Goal: Complete application form: Complete application form

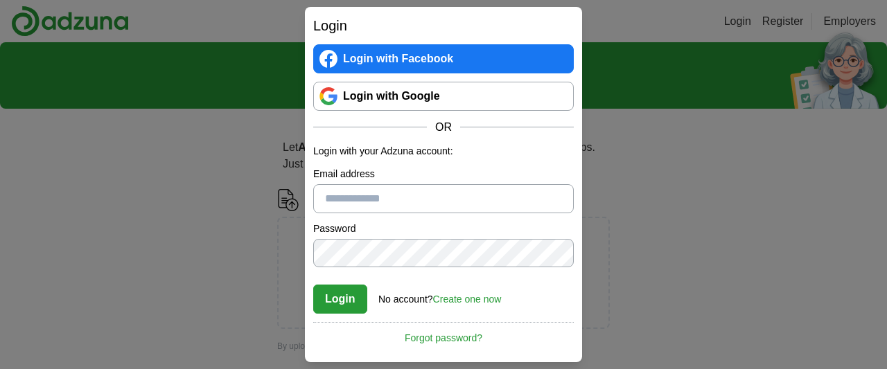
click at [466, 299] on link "Create one now" at bounding box center [467, 299] width 69 height 11
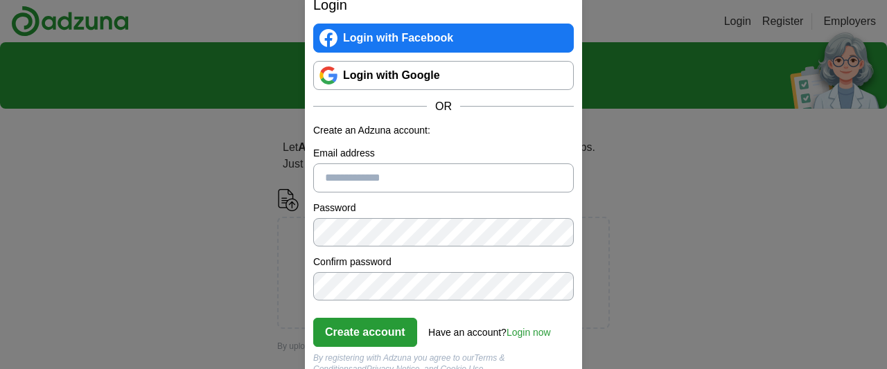
click at [426, 174] on input "Email address" at bounding box center [443, 177] width 260 height 29
type input "**********"
click at [389, 328] on button "Create account" at bounding box center [365, 332] width 104 height 29
drag, startPoint x: 529, startPoint y: 340, endPoint x: 529, endPoint y: 333, distance: 7.6
click at [529, 333] on div "Create account Have an account? Login now Forgot password?" at bounding box center [443, 328] width 260 height 38
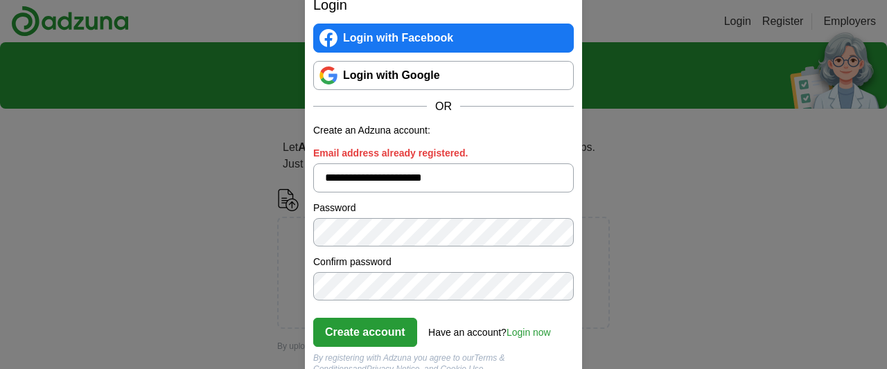
click at [529, 333] on link "Login now" at bounding box center [528, 332] width 44 height 11
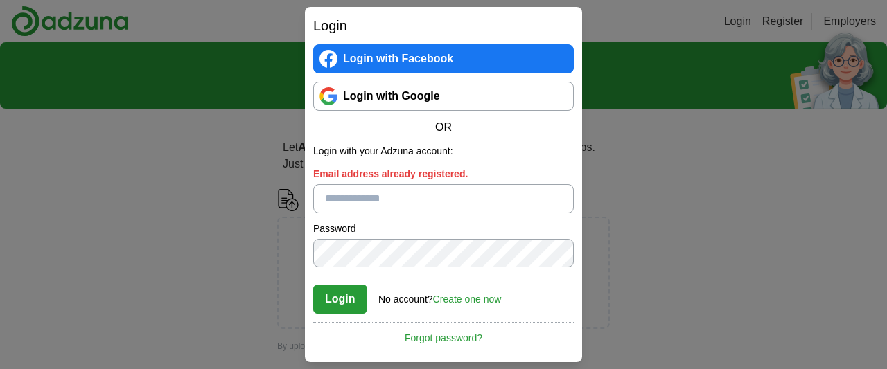
click at [384, 197] on input "Email address already registered." at bounding box center [443, 198] width 260 height 29
type input "**********"
click at [350, 294] on button "Login" at bounding box center [340, 299] width 54 height 29
click at [453, 334] on link "Forgot password?" at bounding box center [443, 334] width 260 height 24
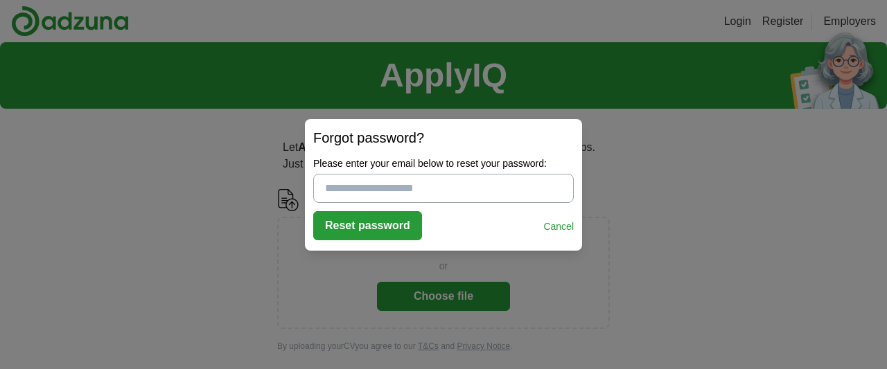
click at [369, 200] on input "Please enter your email below to reset your password:" at bounding box center [443, 188] width 260 height 29
type input "**********"
click at [373, 224] on button "Reset password" at bounding box center [367, 225] width 109 height 29
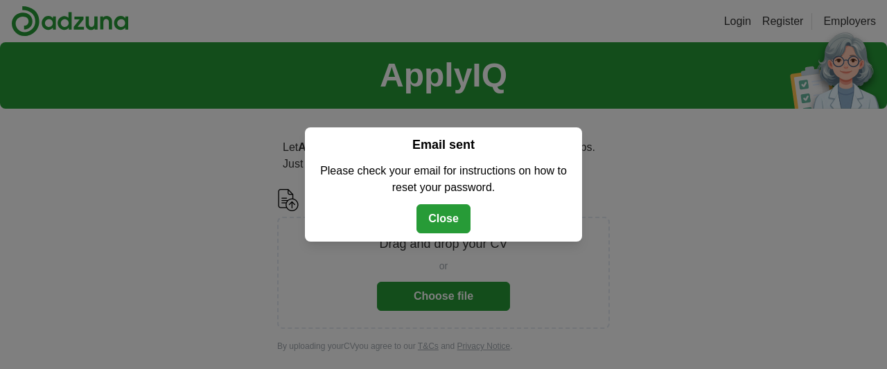
click at [449, 220] on button "Close" at bounding box center [443, 218] width 54 height 29
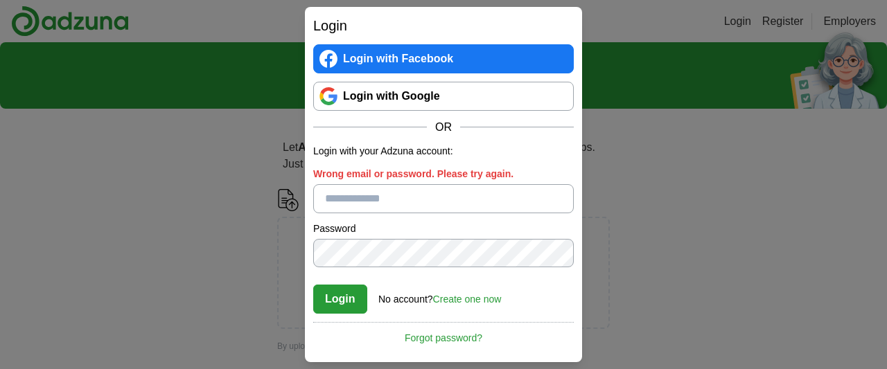
click at [410, 197] on input "Wrong email or password. Please try again." at bounding box center [443, 198] width 260 height 29
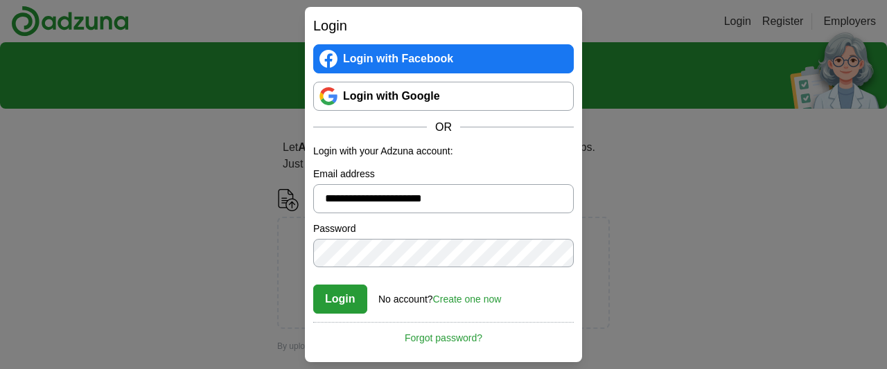
type input "**********"
click at [313, 285] on button "Login" at bounding box center [340, 299] width 54 height 29
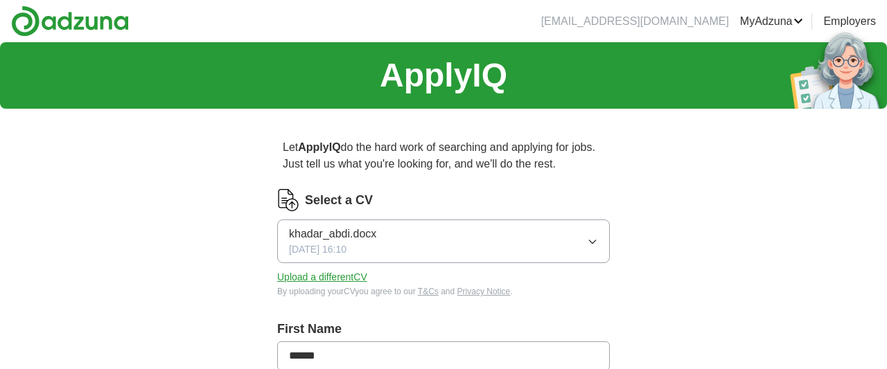
click at [592, 242] on icon "button" at bounding box center [592, 241] width 6 height 3
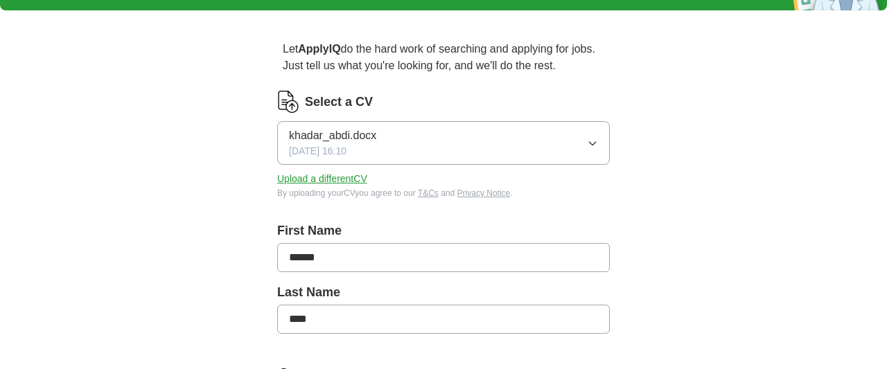
scroll to position [100, 0]
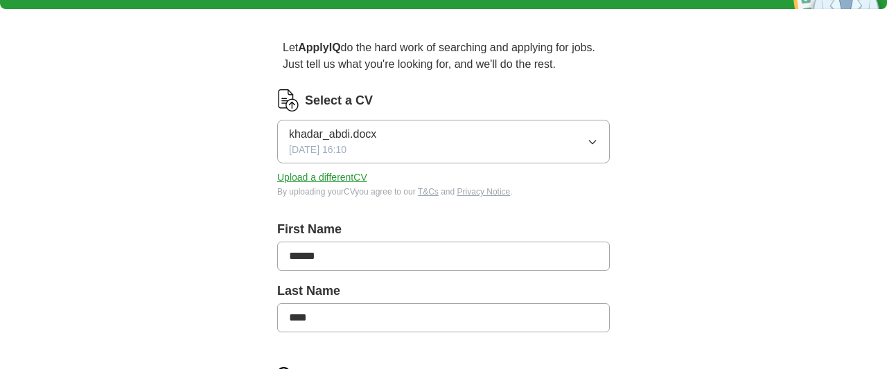
click at [308, 174] on button "Upload a different CV" at bounding box center [322, 177] width 90 height 15
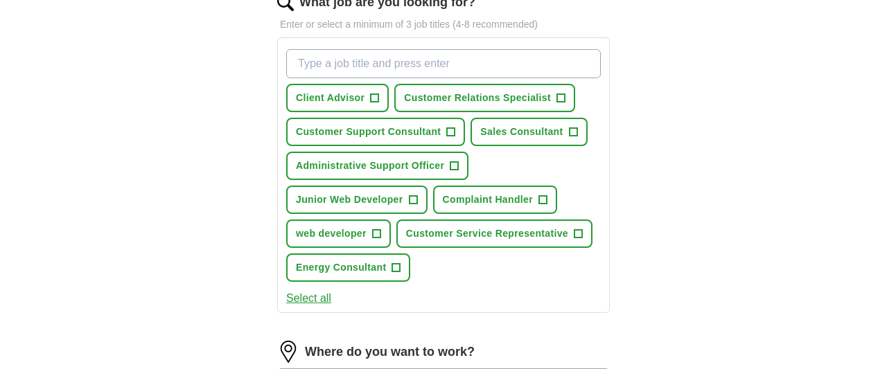
scroll to position [474, 0]
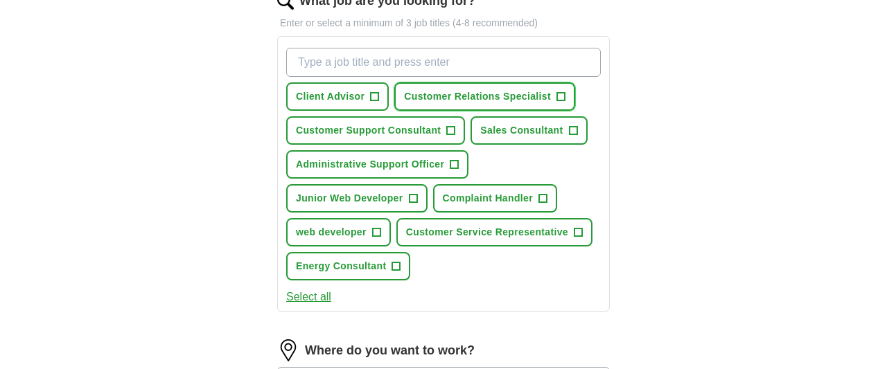
click at [565, 94] on span "+" at bounding box center [560, 96] width 9 height 9
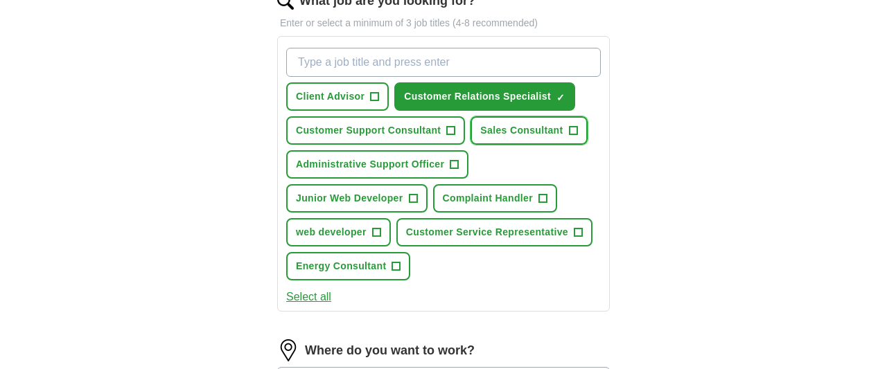
click at [576, 127] on span "+" at bounding box center [573, 130] width 8 height 11
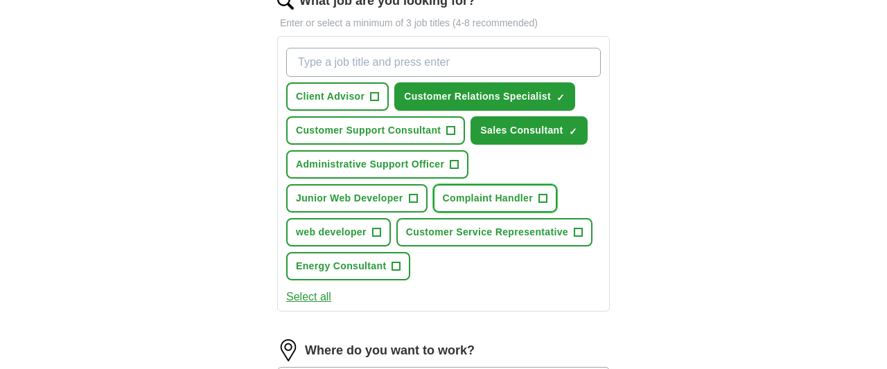
click at [547, 194] on span "+" at bounding box center [542, 198] width 9 height 9
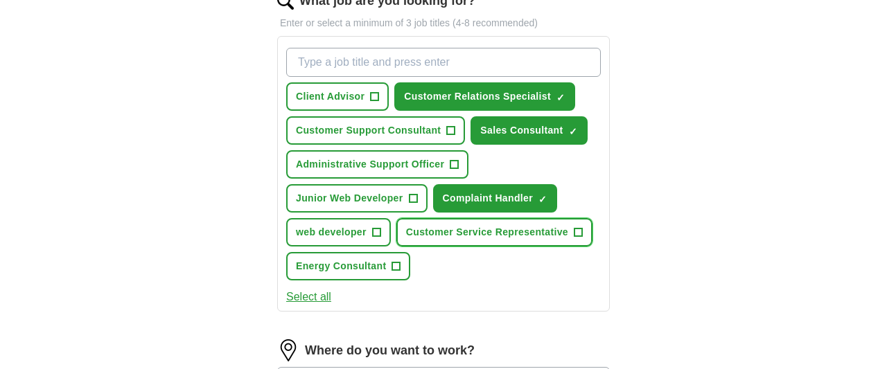
click at [579, 227] on span "+" at bounding box center [578, 232] width 8 height 11
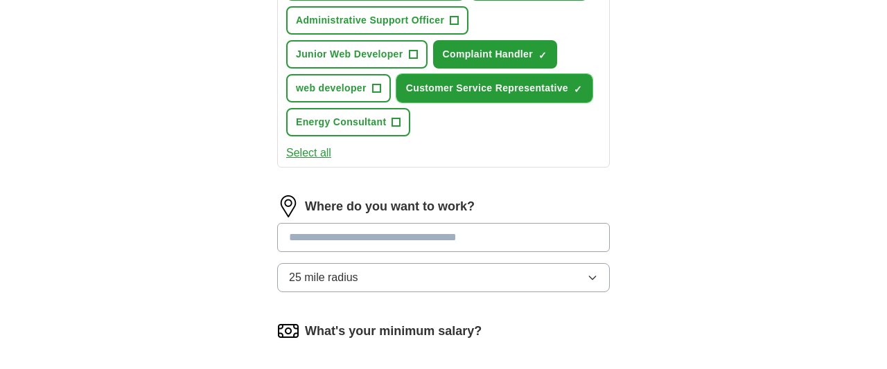
scroll to position [648, 0]
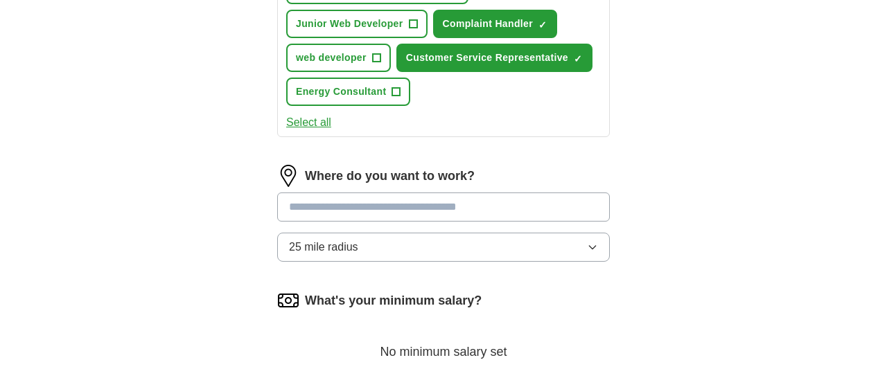
click at [482, 209] on input at bounding box center [443, 207] width 333 height 29
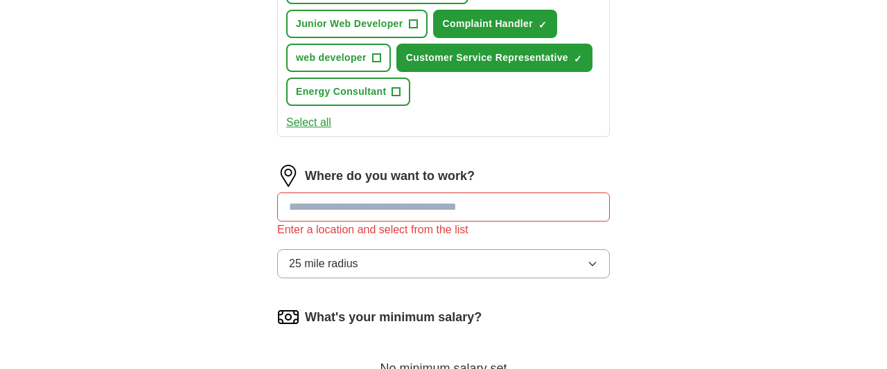
click at [465, 243] on div "Where do you want to work? Enter a location and select from the list 25 mile ra…" at bounding box center [443, 227] width 333 height 125
click at [470, 204] on input at bounding box center [443, 207] width 333 height 29
type input "******"
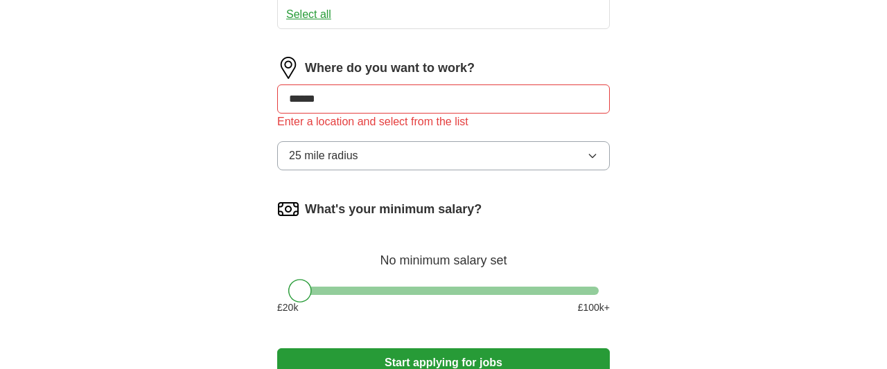
scroll to position [793, 0]
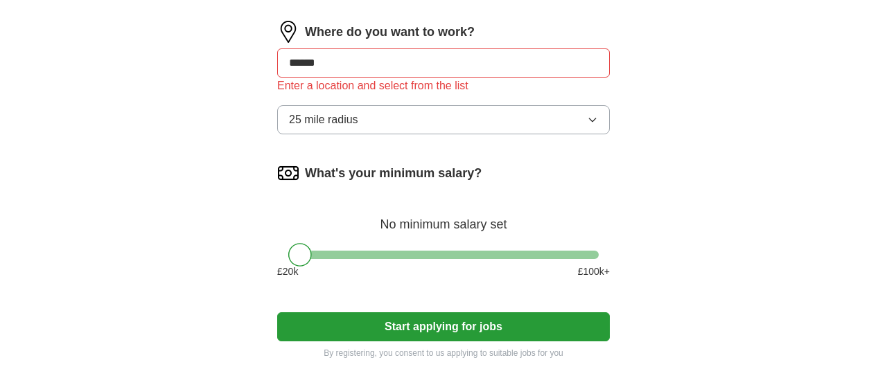
click at [400, 59] on input "******" at bounding box center [443, 62] width 333 height 29
click at [277, 312] on button "Start applying for jobs" at bounding box center [443, 326] width 333 height 29
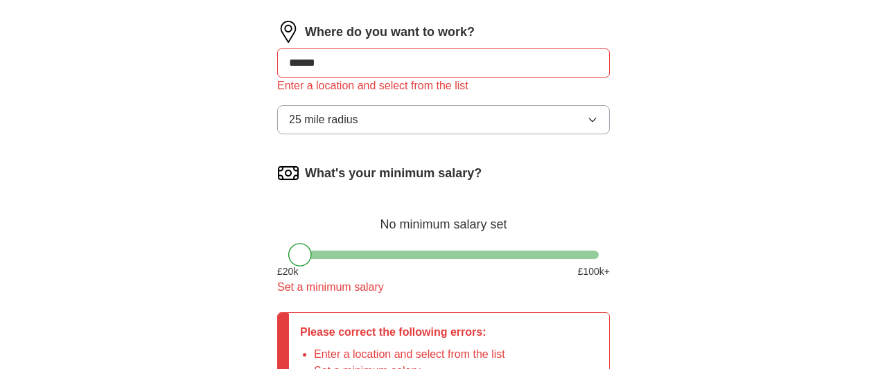
drag, startPoint x: 335, startPoint y: 51, endPoint x: 157, endPoint y: 73, distance: 178.8
click at [277, 73] on input "******" at bounding box center [443, 62] width 333 height 29
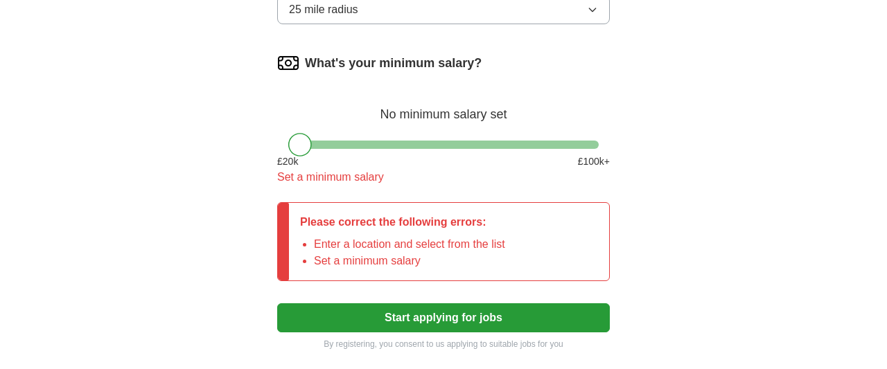
scroll to position [901, 0]
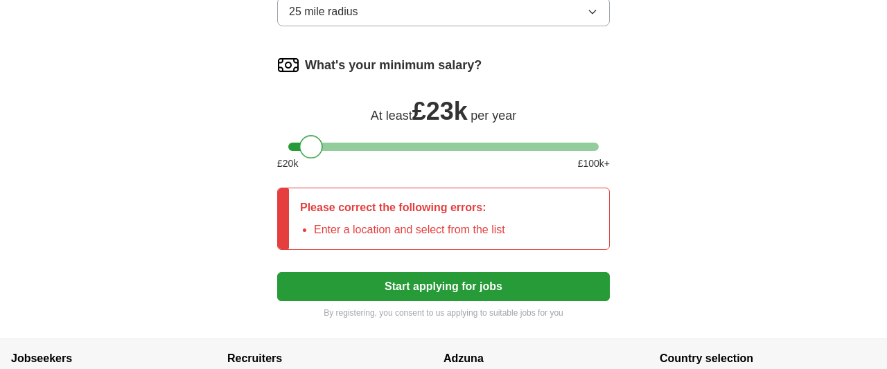
drag, startPoint x: 311, startPoint y: 143, endPoint x: 324, endPoint y: 143, distance: 12.5
click at [324, 143] on div at bounding box center [443, 147] width 310 height 8
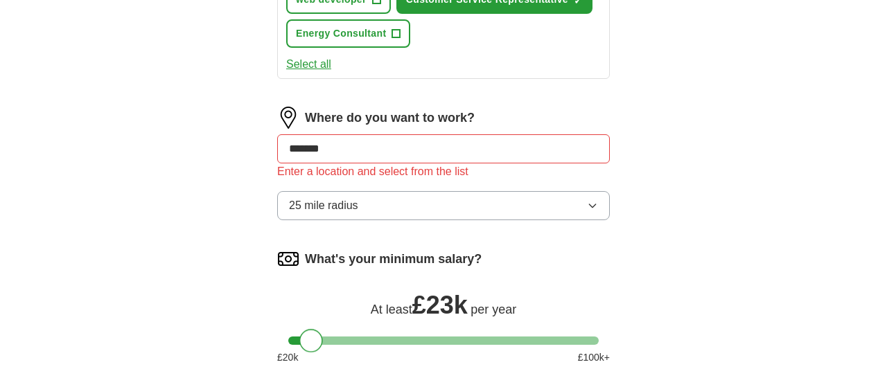
scroll to position [701, 0]
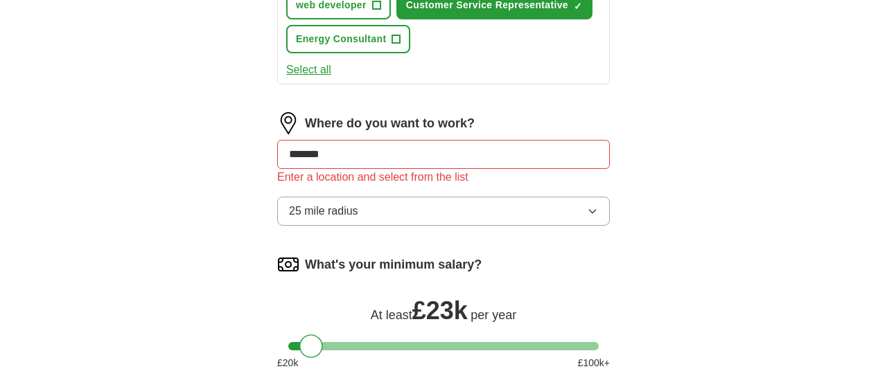
click at [563, 214] on button "25 mile radius" at bounding box center [443, 211] width 333 height 29
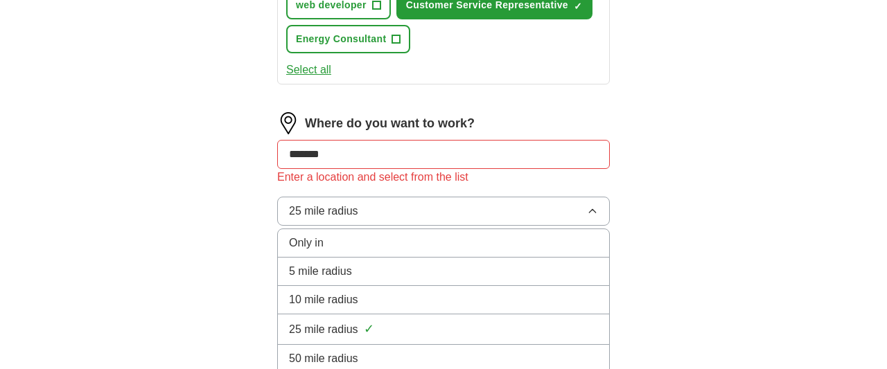
click at [536, 235] on div "Only in" at bounding box center [443, 243] width 309 height 17
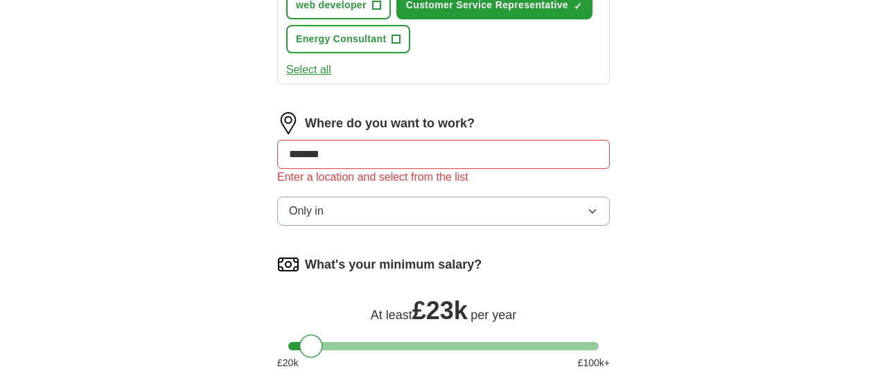
click at [574, 254] on div "What's your minimum salary?" at bounding box center [443, 265] width 333 height 22
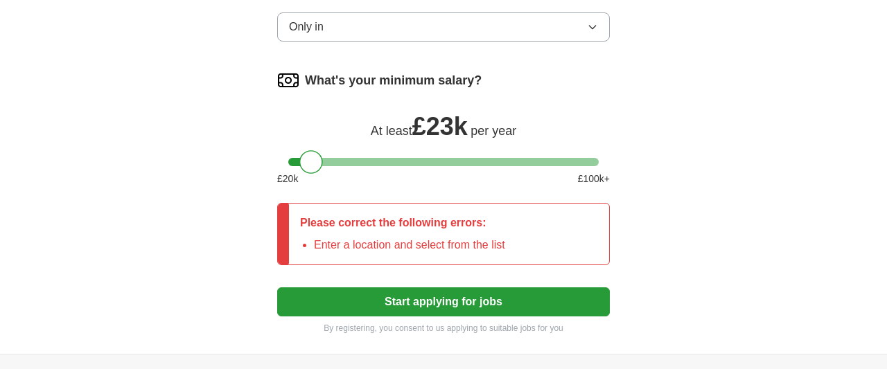
scroll to position [921, 0]
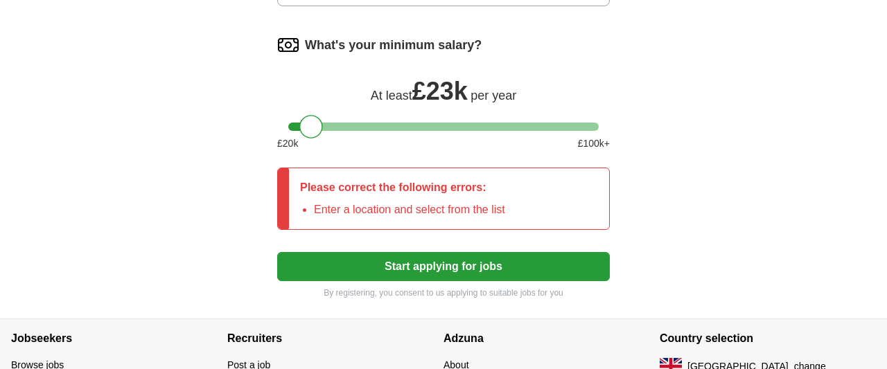
click at [531, 274] on button "Start applying for jobs" at bounding box center [443, 266] width 333 height 29
click at [518, 265] on button "Start applying for jobs" at bounding box center [443, 266] width 333 height 29
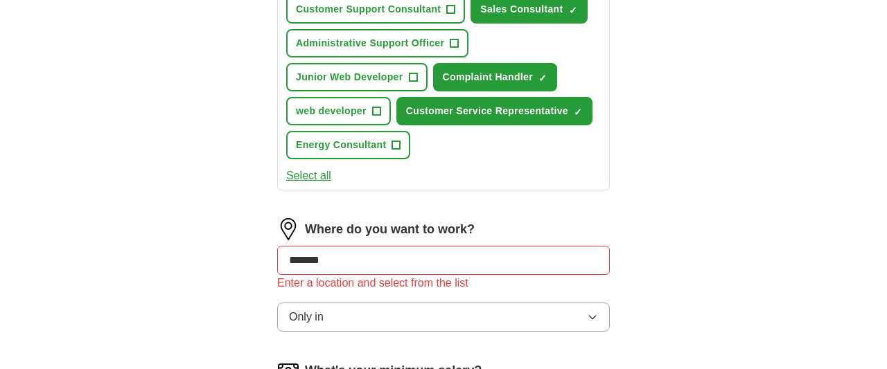
scroll to position [678, 0]
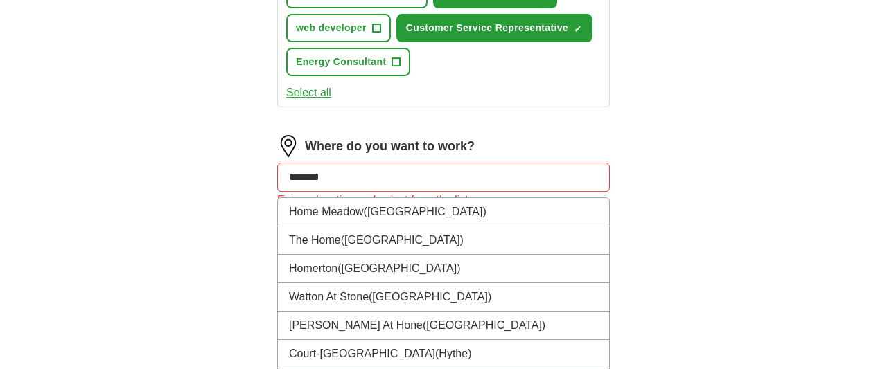
click at [401, 173] on input "*******" at bounding box center [443, 177] width 333 height 29
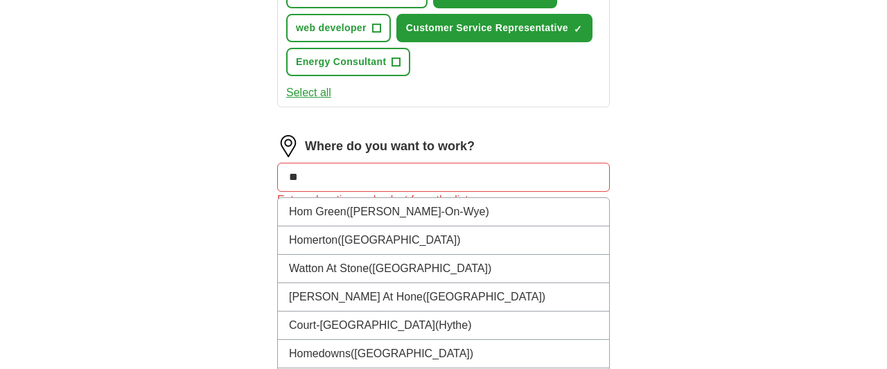
type input "*"
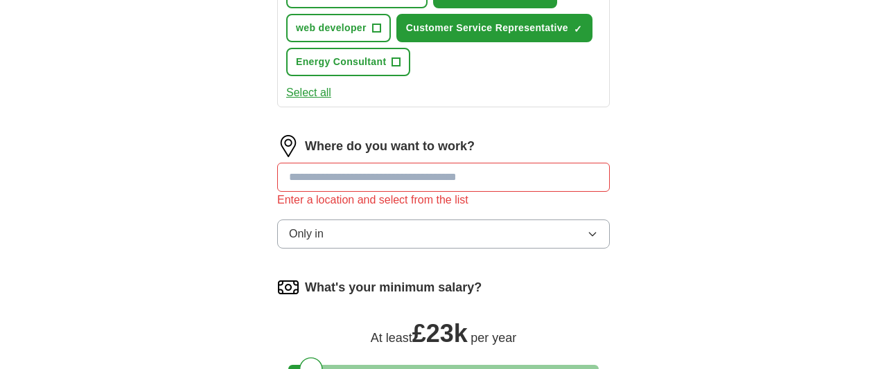
click at [360, 221] on button "Only in" at bounding box center [443, 234] width 333 height 29
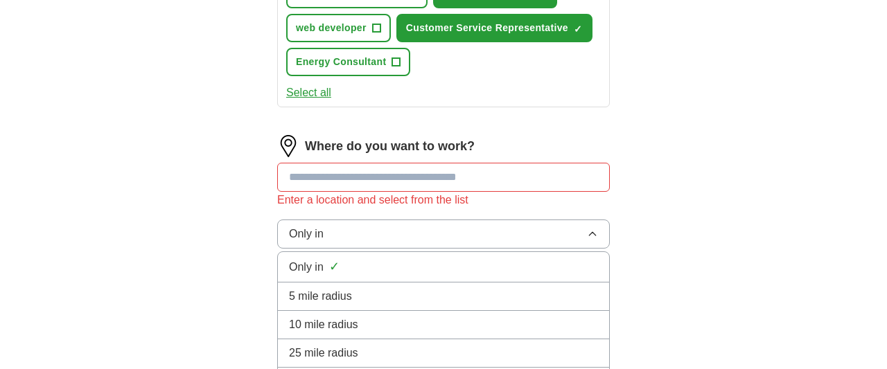
click at [348, 264] on div "Only in ✓" at bounding box center [443, 267] width 309 height 19
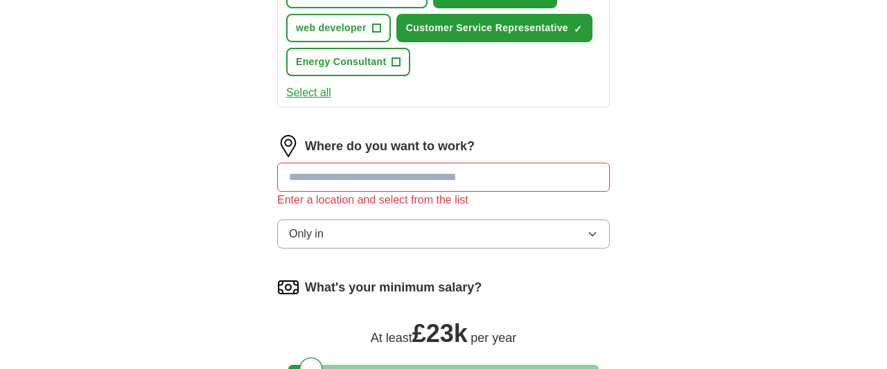
click at [413, 184] on input at bounding box center [443, 177] width 333 height 29
click at [384, 171] on input "******" at bounding box center [443, 177] width 333 height 29
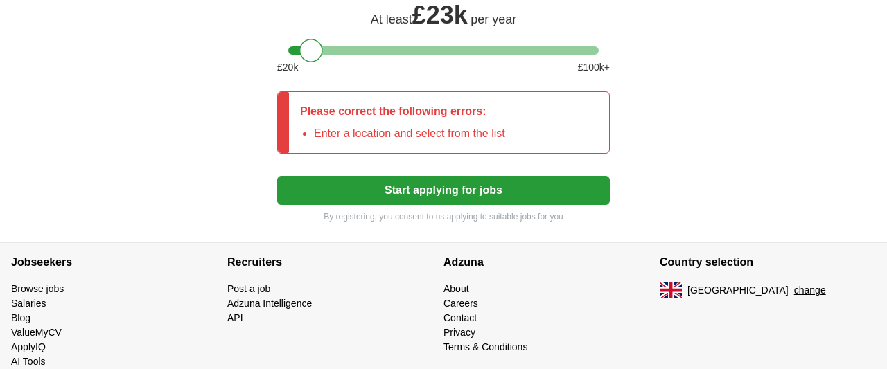
scroll to position [691, 0]
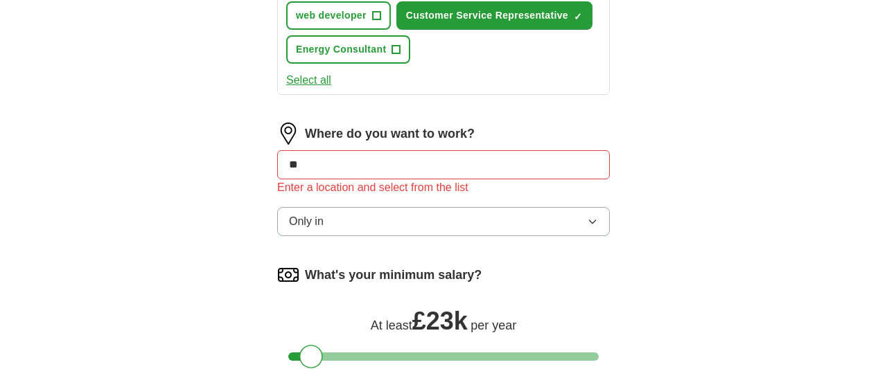
type input "*"
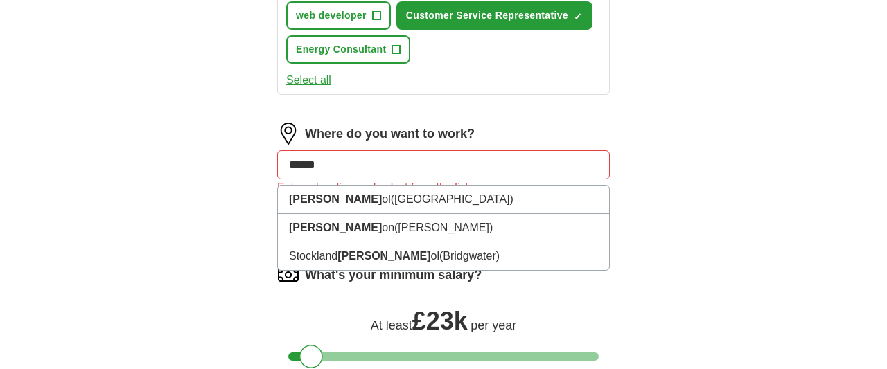
type input "*******"
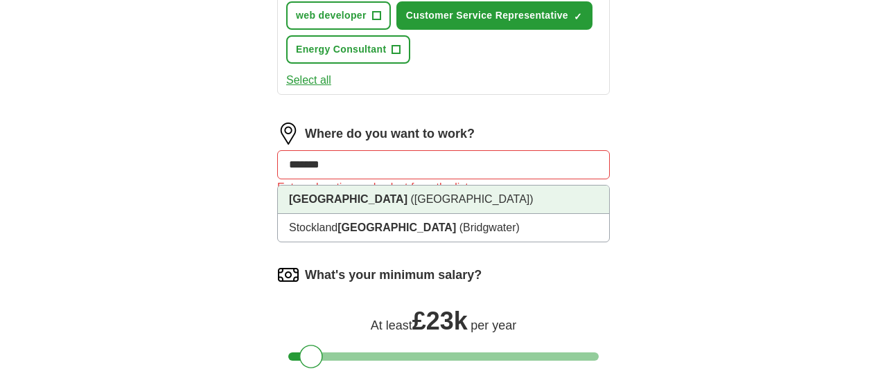
click at [499, 205] on li "Bristol (South West England)" at bounding box center [443, 200] width 331 height 28
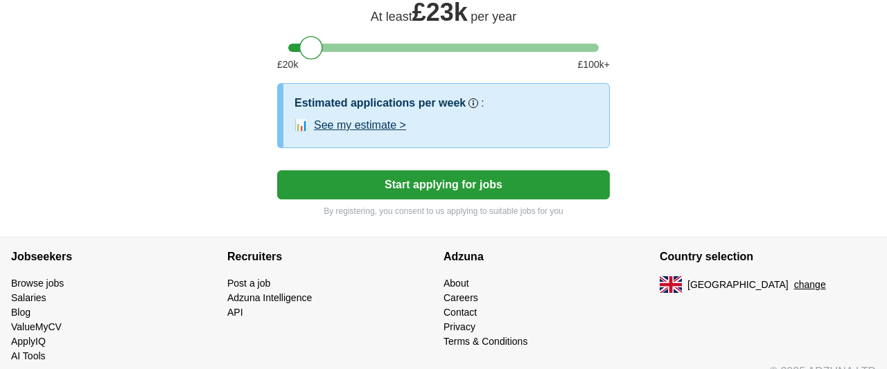
scroll to position [1008, 0]
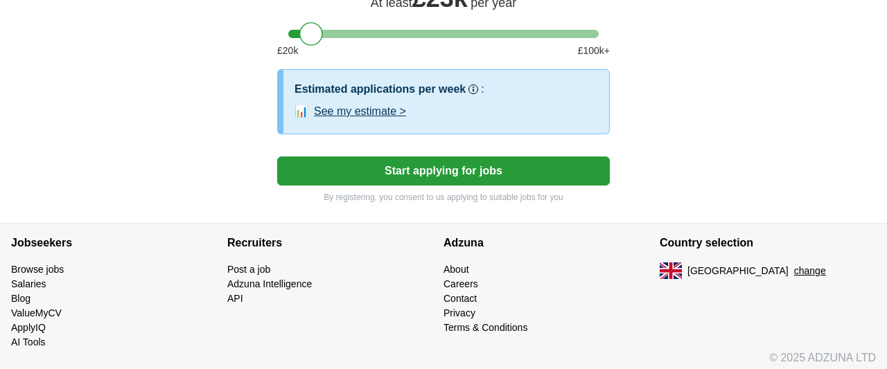
click at [554, 170] on button "Start applying for jobs" at bounding box center [443, 171] width 333 height 29
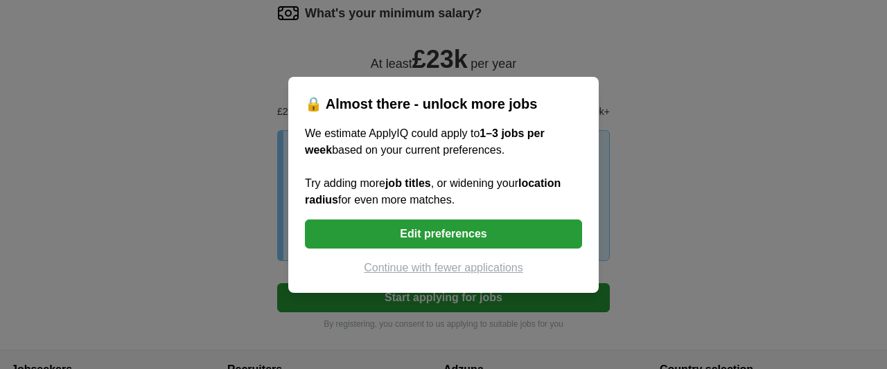
click at [484, 238] on button "Edit preferences" at bounding box center [443, 234] width 277 height 29
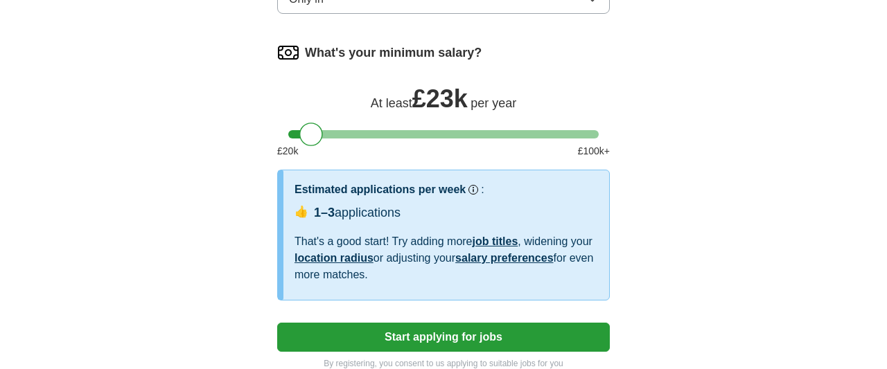
scroll to position [725, 0]
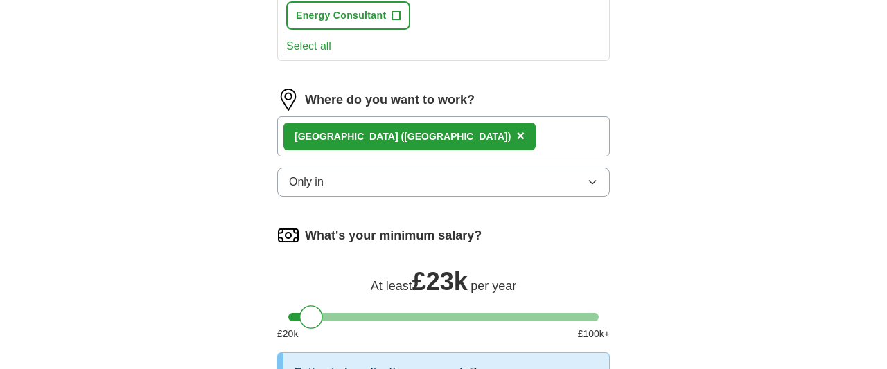
click at [573, 169] on button "Only in" at bounding box center [443, 182] width 333 height 29
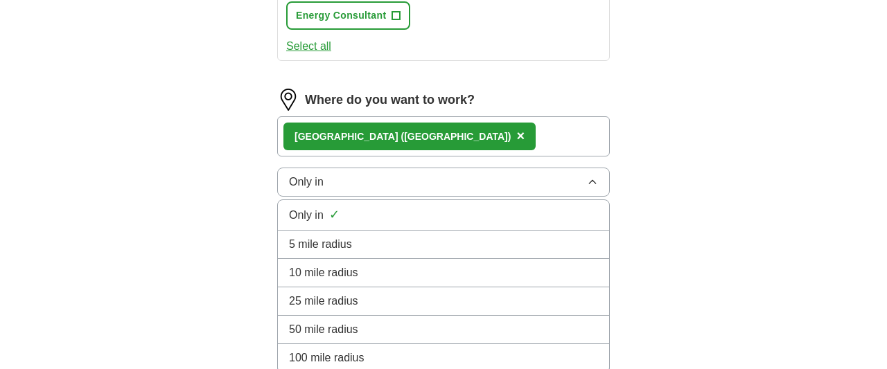
click at [365, 294] on div "25 mile radius" at bounding box center [443, 301] width 309 height 17
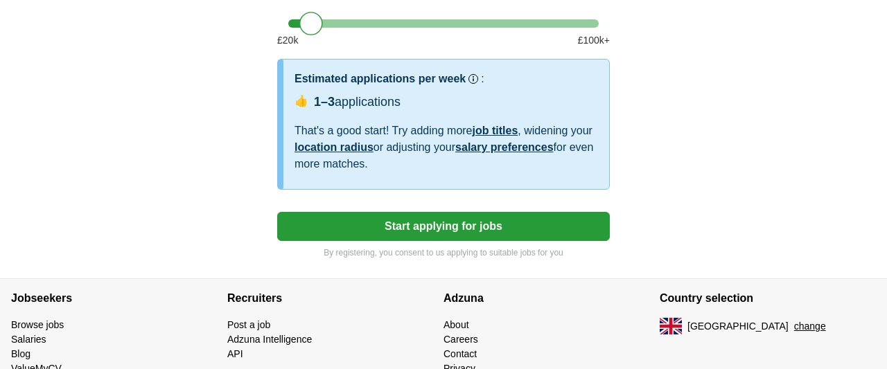
scroll to position [1029, 0]
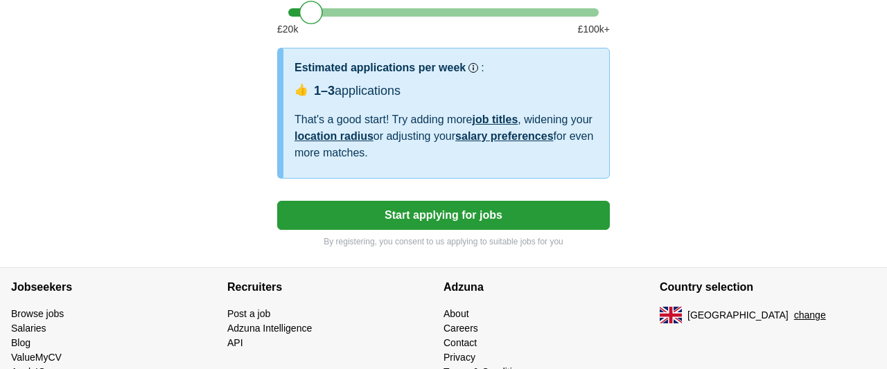
click at [546, 212] on button "Start applying for jobs" at bounding box center [443, 215] width 333 height 29
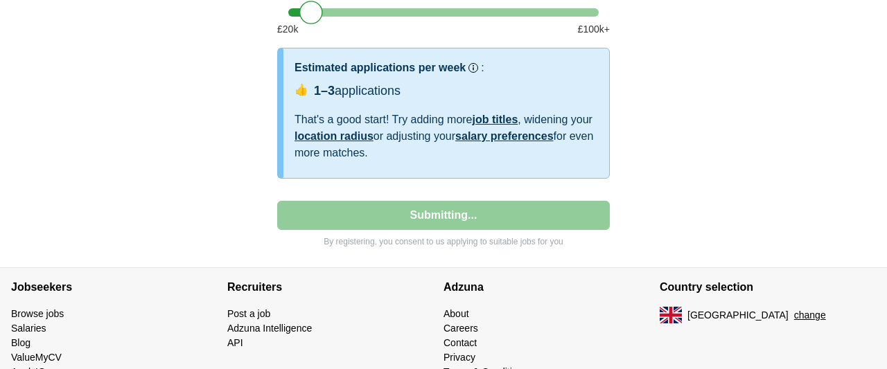
select select "**"
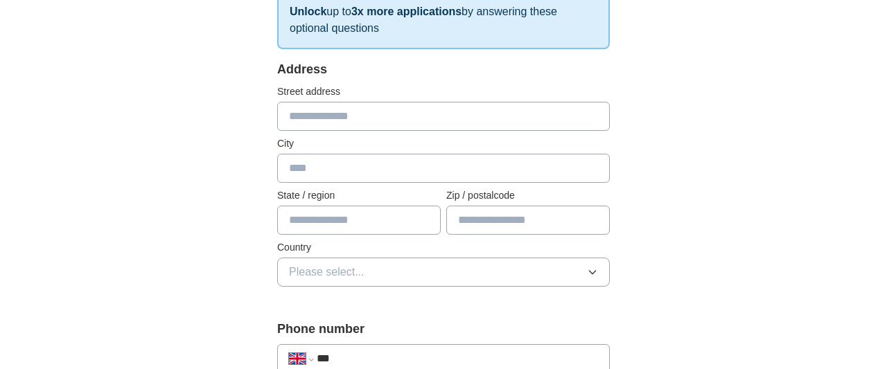
scroll to position [248, 0]
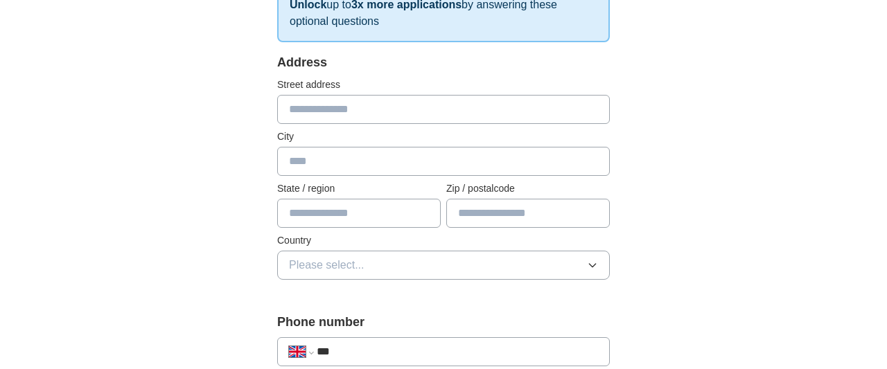
click at [352, 111] on input "text" at bounding box center [443, 109] width 333 height 29
type input "*******"
click at [335, 150] on input "text" at bounding box center [443, 161] width 333 height 29
type input "*******"
click at [472, 209] on input "text" at bounding box center [527, 213] width 163 height 29
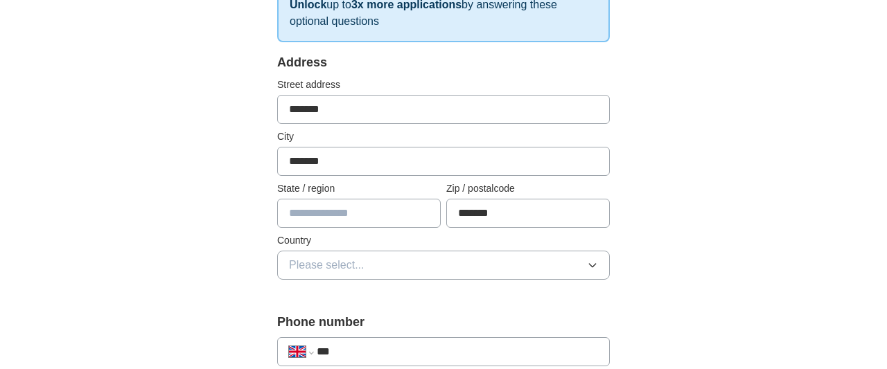
type input "*******"
click at [429, 259] on button "Please select..." at bounding box center [443, 265] width 333 height 29
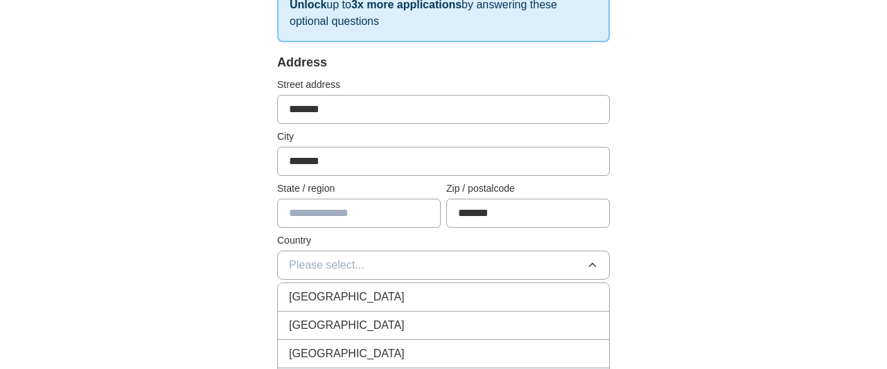
click at [383, 292] on div "[GEOGRAPHIC_DATA]" at bounding box center [443, 297] width 309 height 17
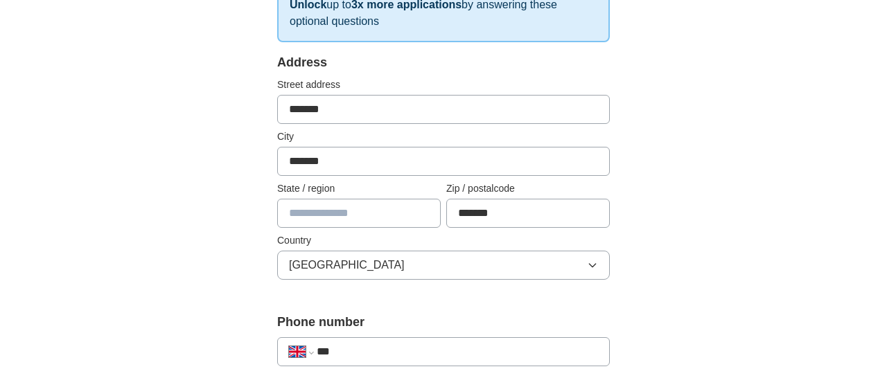
click at [391, 218] on input "text" at bounding box center [358, 213] width 163 height 29
type input "****"
click at [403, 351] on input "***" at bounding box center [457, 352] width 281 height 17
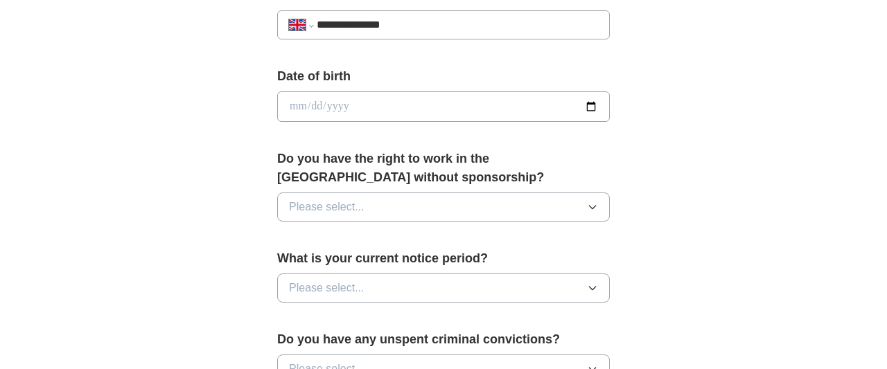
scroll to position [592, 0]
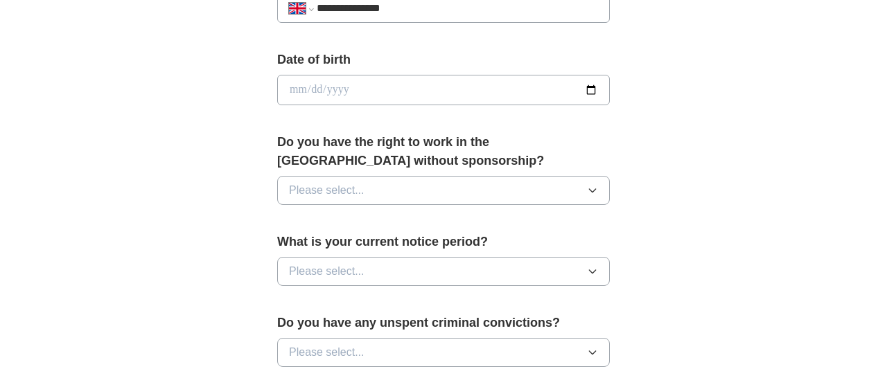
type input "**********"
click at [396, 80] on input "date" at bounding box center [443, 90] width 333 height 30
type input "**********"
click at [398, 166] on label "Do you have the right to work in the UK without sponsorship?" at bounding box center [443, 151] width 333 height 37
click at [398, 176] on button "Please select..." at bounding box center [443, 190] width 333 height 29
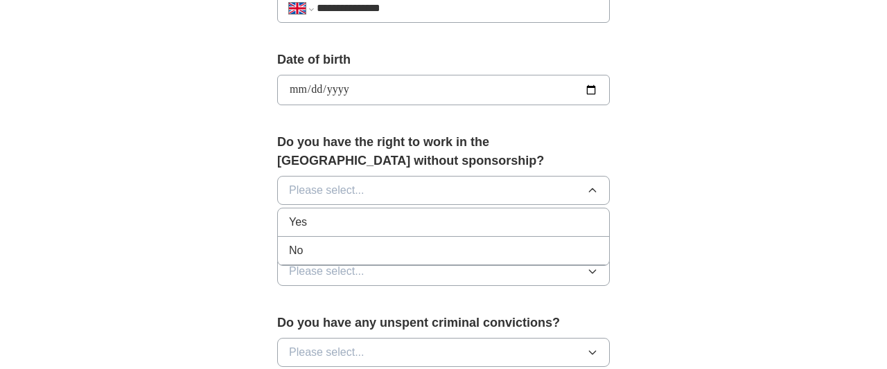
click at [333, 237] on li "No" at bounding box center [443, 251] width 331 height 28
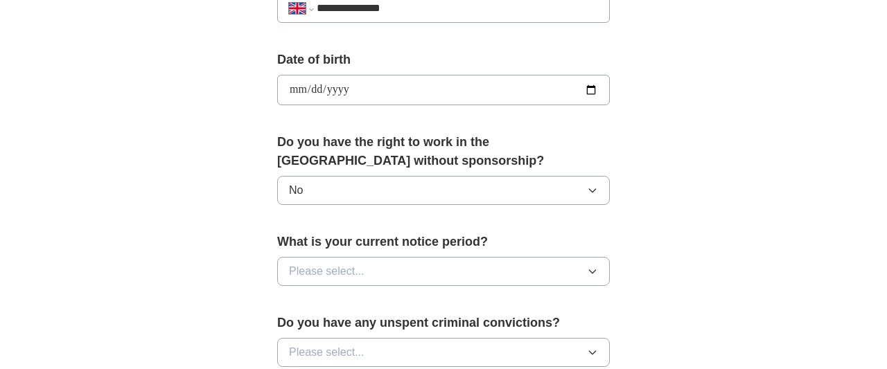
click at [431, 258] on button "Please select..." at bounding box center [443, 271] width 333 height 29
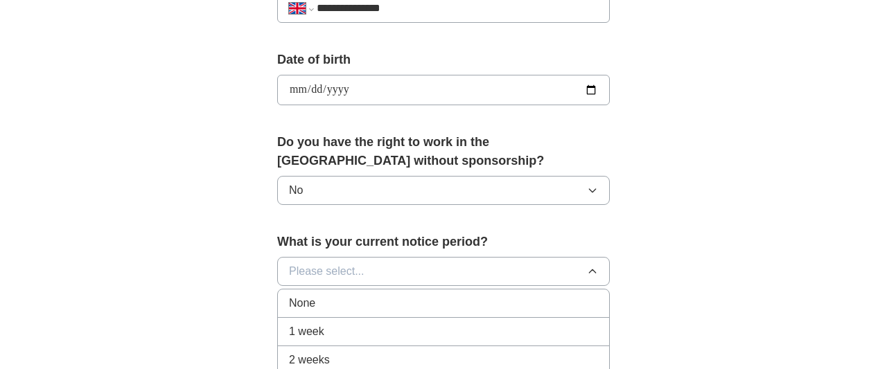
click at [398, 299] on div "None" at bounding box center [443, 303] width 309 height 17
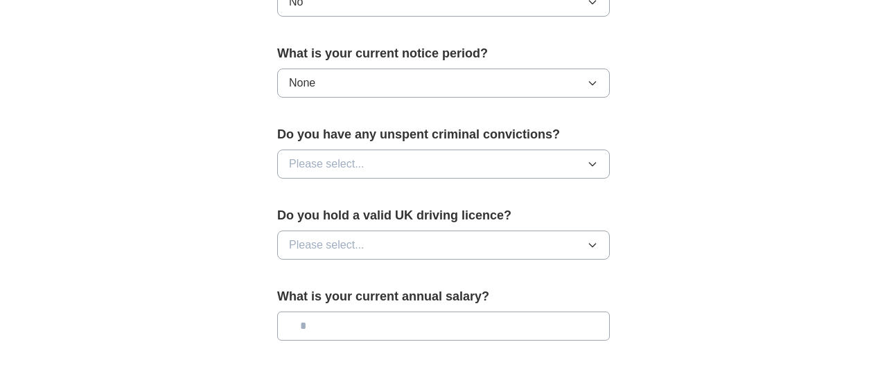
scroll to position [786, 0]
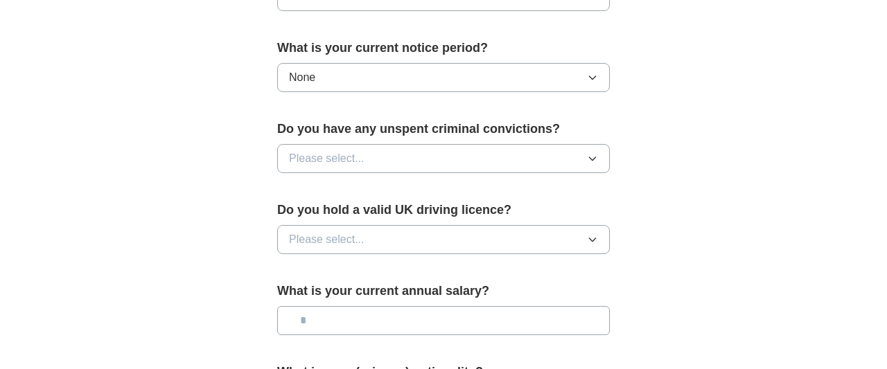
click at [526, 79] on button "None" at bounding box center [443, 77] width 333 height 29
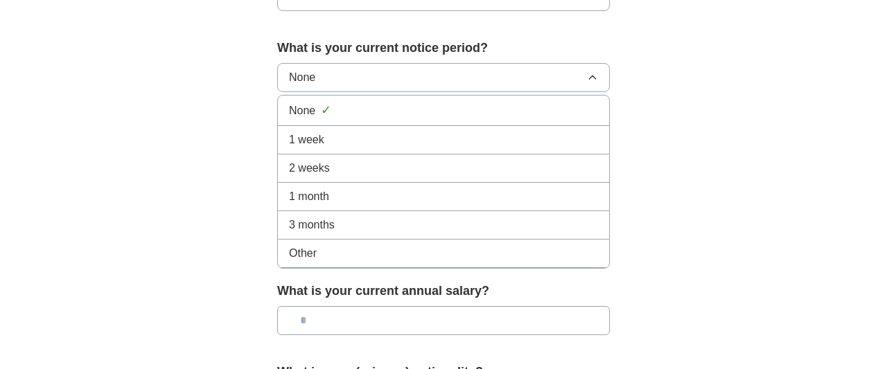
click at [426, 132] on div "1 week" at bounding box center [443, 140] width 309 height 17
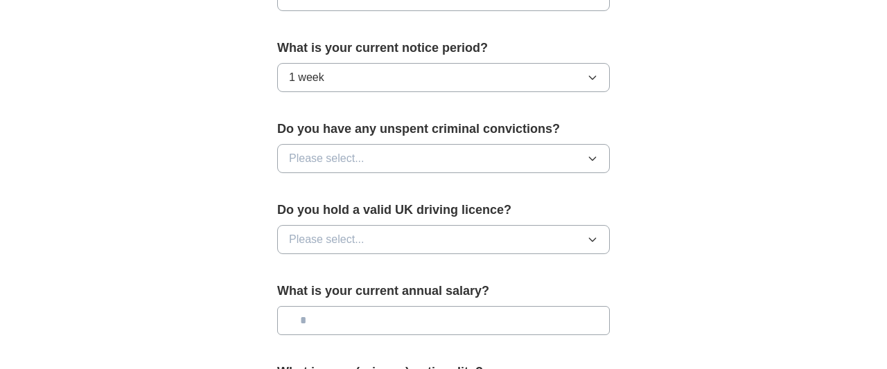
click at [408, 152] on button "Please select..." at bounding box center [443, 158] width 333 height 29
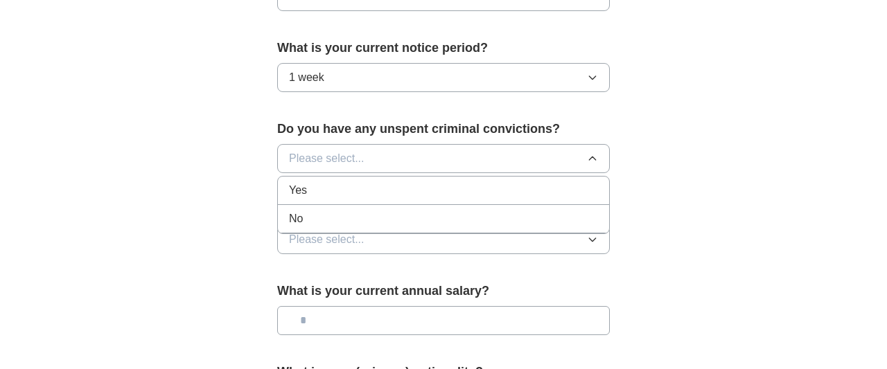
click at [332, 211] on div "No" at bounding box center [443, 219] width 309 height 17
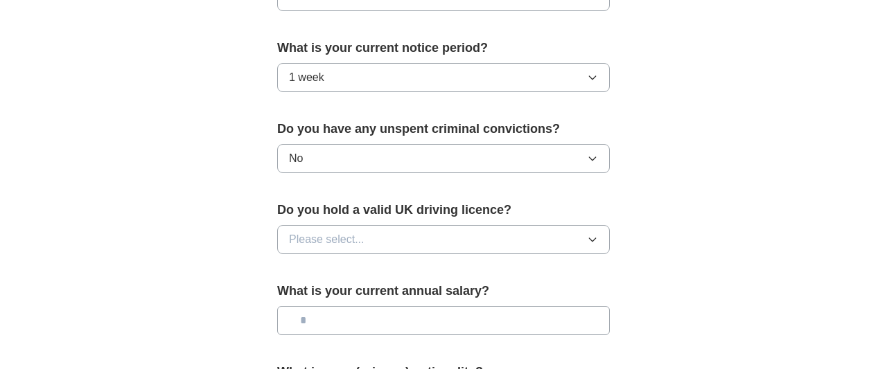
click at [355, 231] on span "Please select..." at bounding box center [327, 239] width 76 height 17
click at [332, 286] on li "No" at bounding box center [443, 300] width 331 height 28
click at [429, 308] on input "text" at bounding box center [443, 320] width 333 height 29
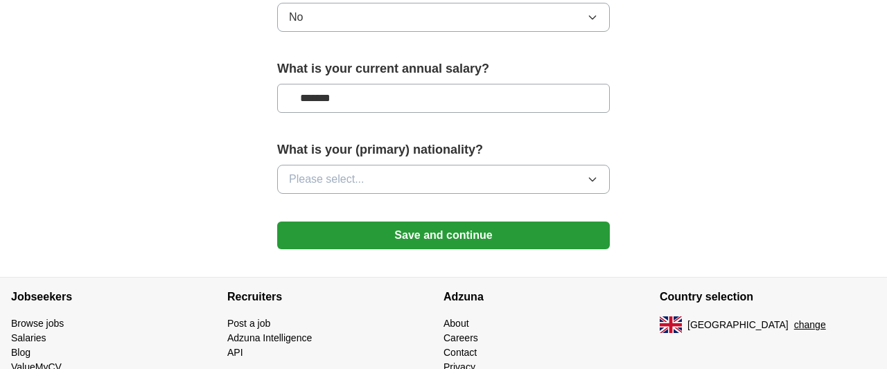
scroll to position [1014, 0]
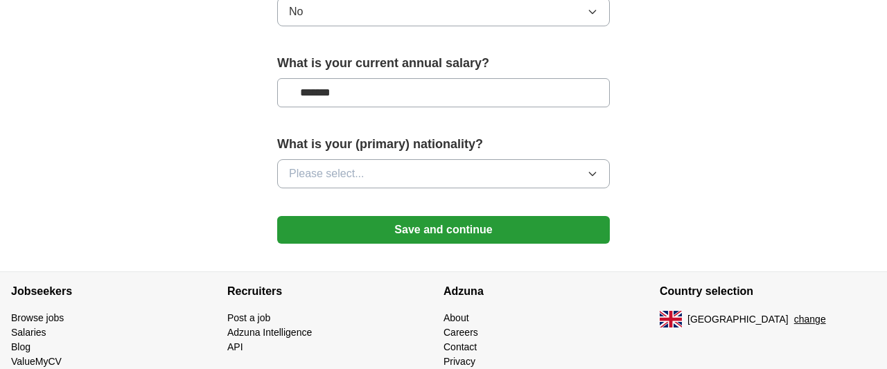
type input "*******"
click at [537, 159] on button "Please select..." at bounding box center [443, 173] width 333 height 29
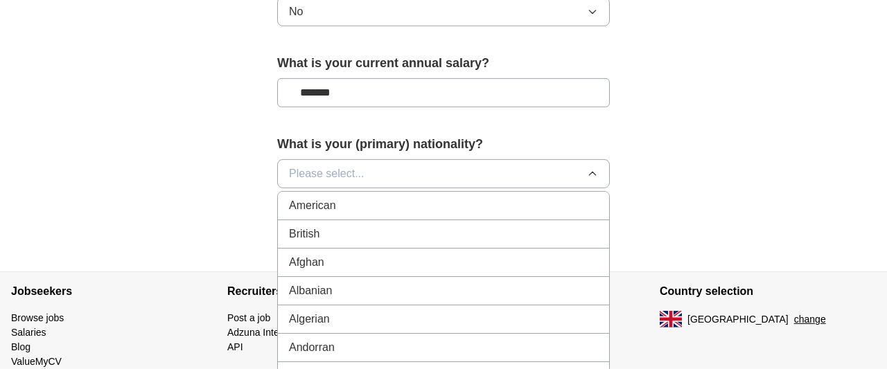
click at [368, 229] on div "British" at bounding box center [443, 234] width 309 height 17
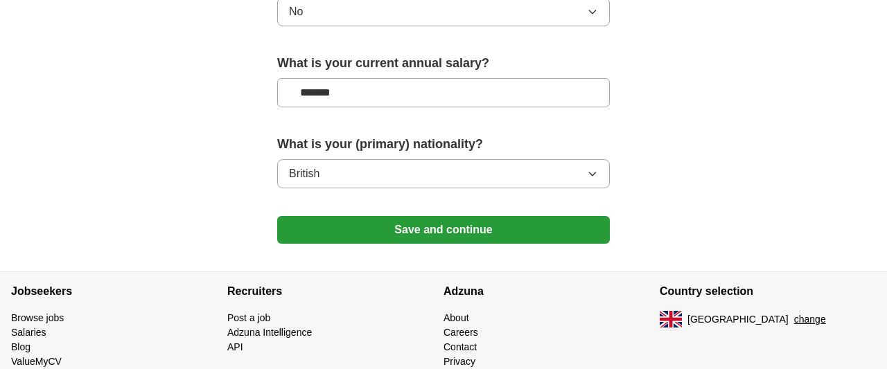
click at [551, 225] on button "Save and continue" at bounding box center [443, 230] width 333 height 28
